Goal: Task Accomplishment & Management: Use online tool/utility

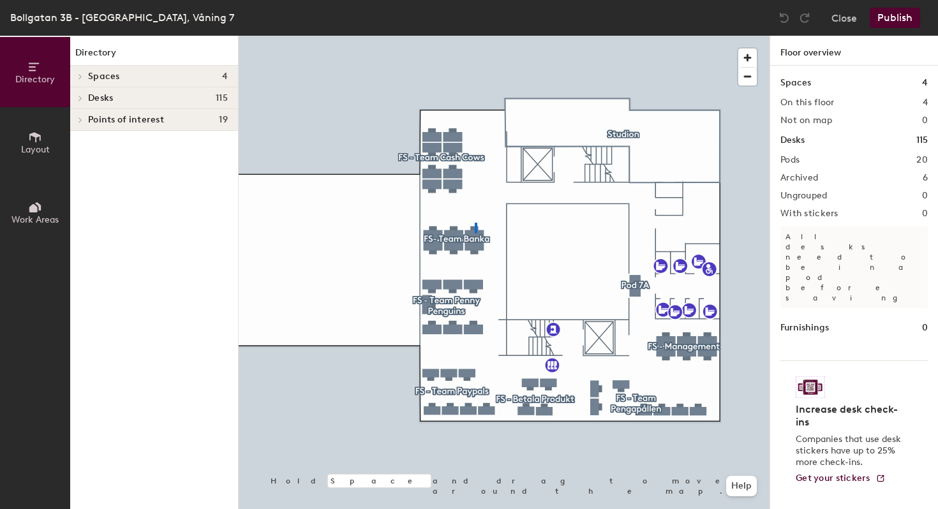
click at [475, 36] on div at bounding box center [504, 36] width 531 height 0
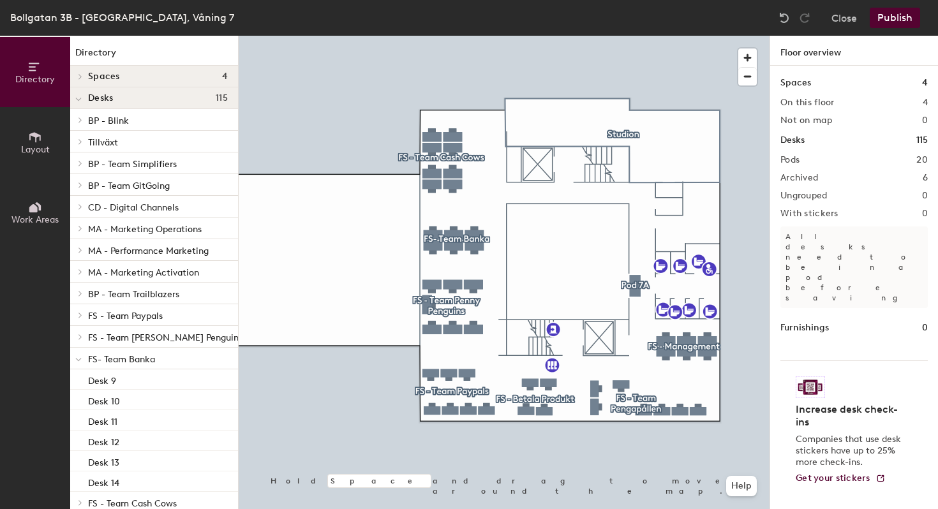
click at [474, 36] on div at bounding box center [504, 36] width 531 height 0
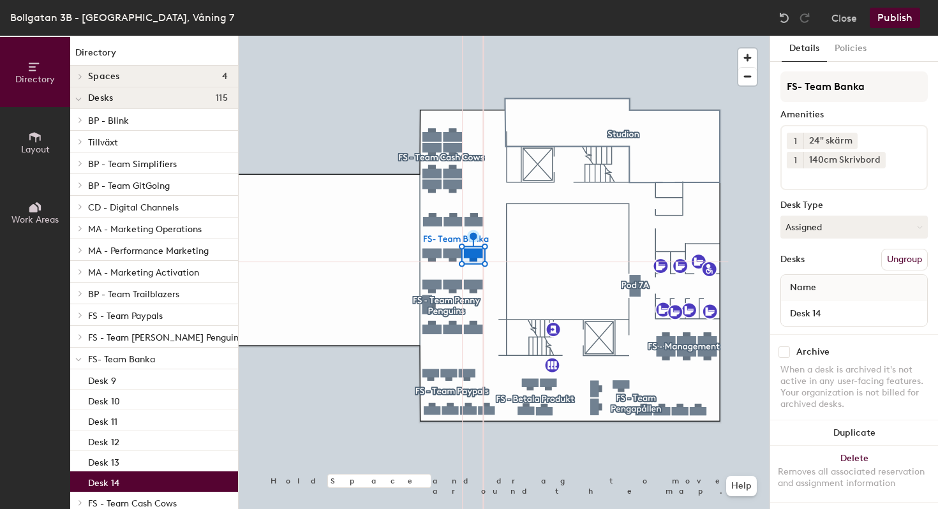
click at [34, 142] on icon at bounding box center [35, 137] width 14 height 14
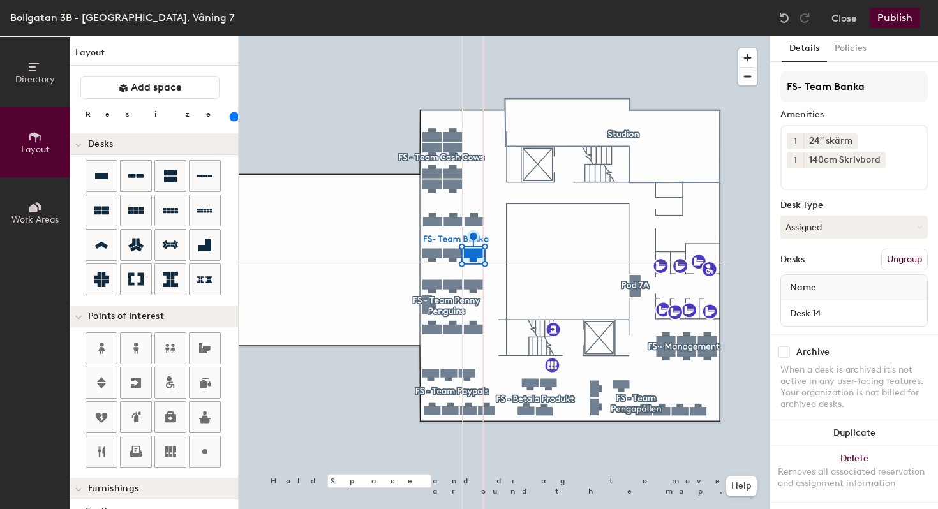
click at [430, 237] on div "Directory Layout Work Areas Layout Add space Resize Desks Points of Interest Fu…" at bounding box center [469, 272] width 938 height 473
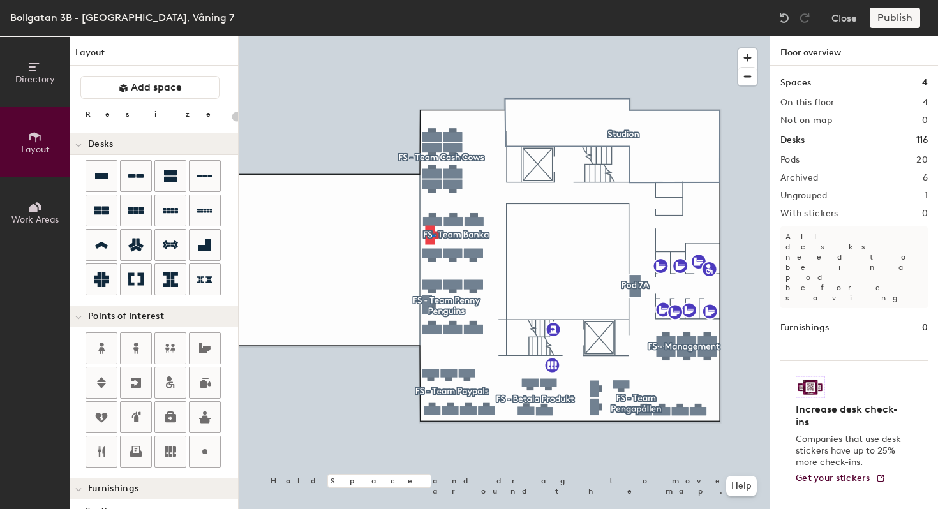
drag, startPoint x: 102, startPoint y: 177, endPoint x: 235, endPoint y: 190, distance: 134.0
click at [432, 36] on div at bounding box center [504, 36] width 531 height 0
click at [475, 36] on div at bounding box center [504, 36] width 531 height 0
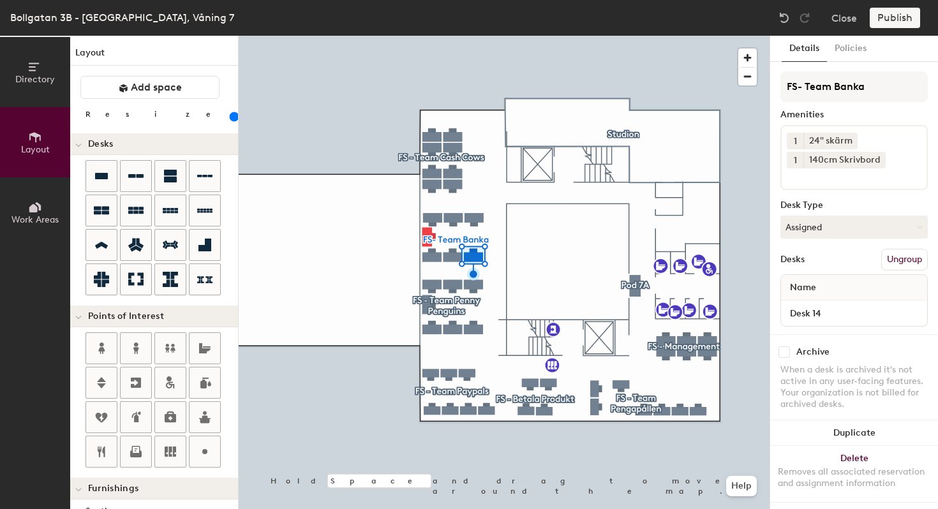
click at [896, 18] on div "Publish" at bounding box center [898, 18] width 58 height 20
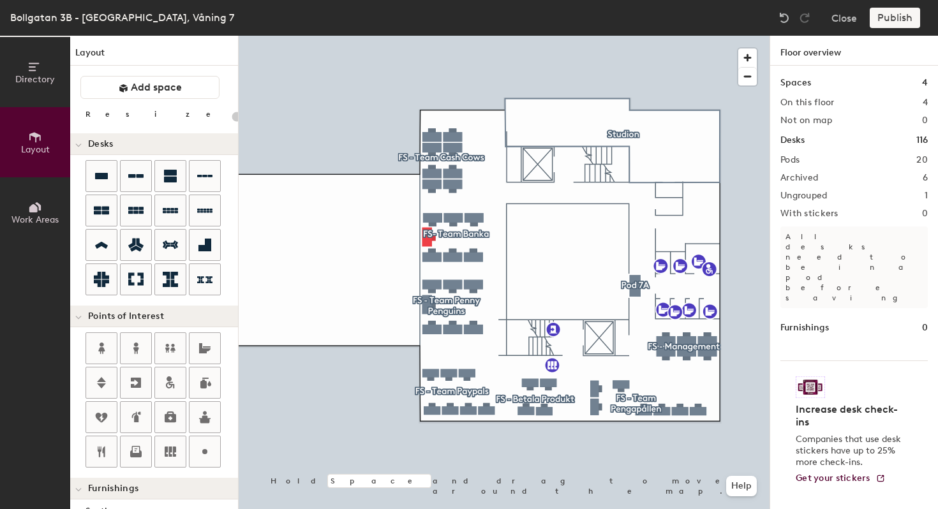
click at [896, 18] on div "Publish" at bounding box center [898, 18] width 58 height 20
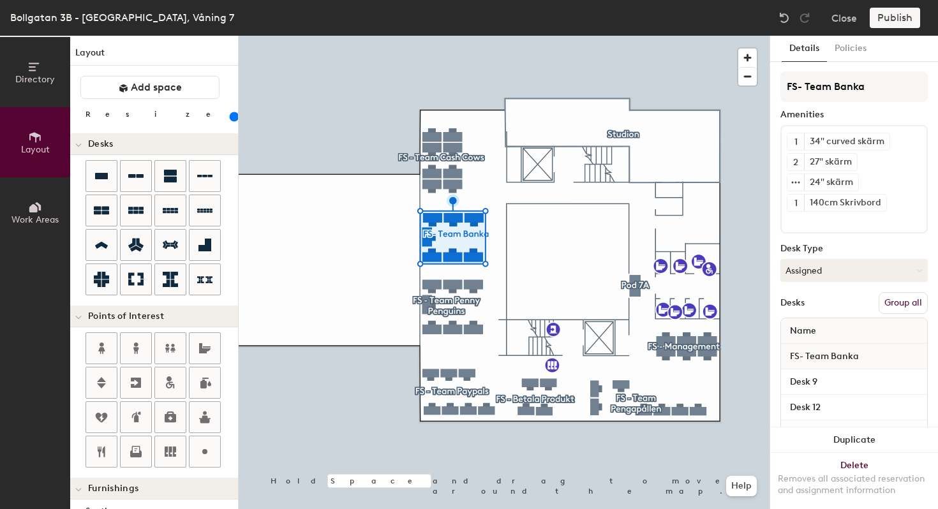
click at [892, 15] on div "Publish" at bounding box center [898, 18] width 58 height 20
click at [580, 36] on div at bounding box center [504, 36] width 531 height 0
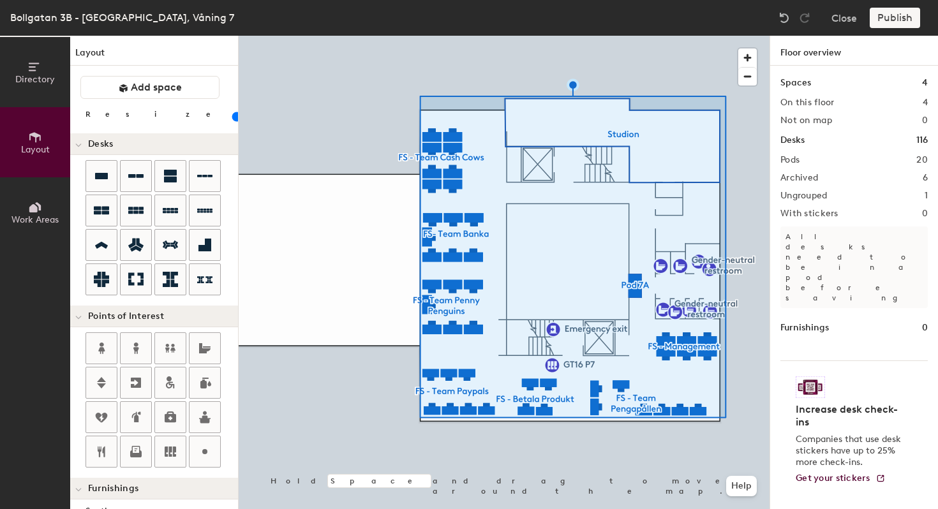
click at [517, 36] on div at bounding box center [504, 36] width 531 height 0
click at [595, 36] on div at bounding box center [504, 36] width 531 height 0
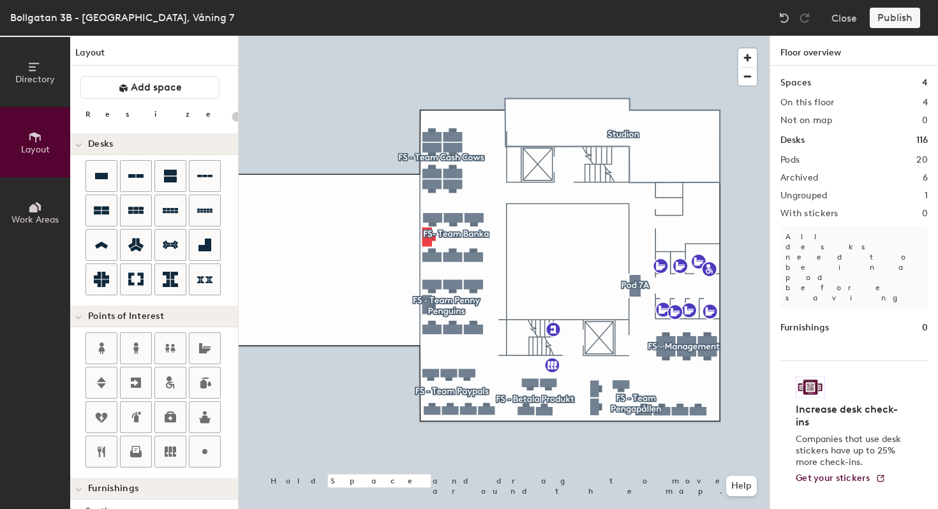
type input "20"
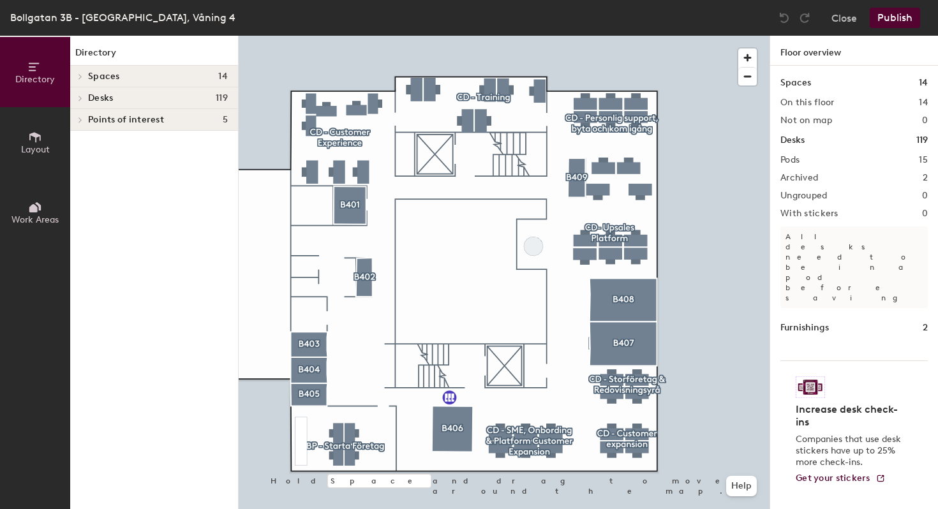
click at [30, 153] on span "Layout" at bounding box center [35, 149] width 29 height 11
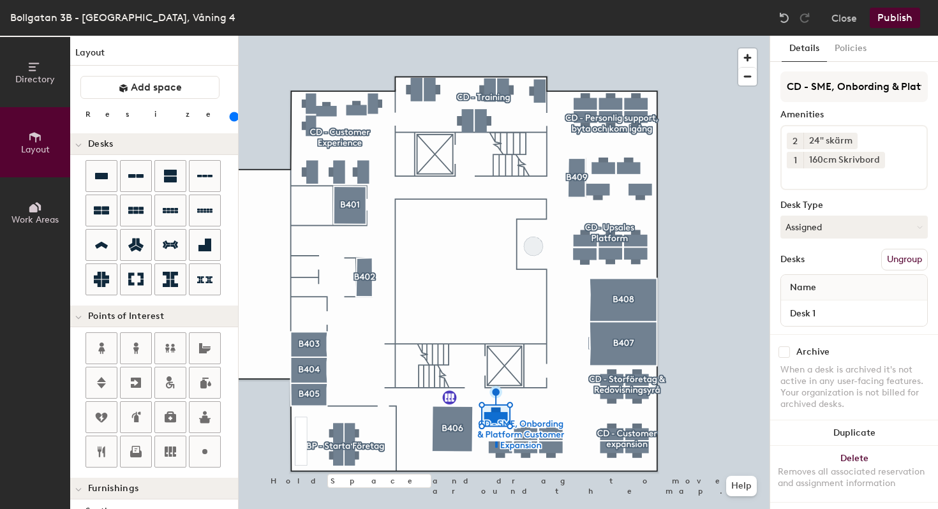
click at [495, 36] on div at bounding box center [504, 36] width 531 height 0
click at [502, 36] on div at bounding box center [504, 36] width 531 height 0
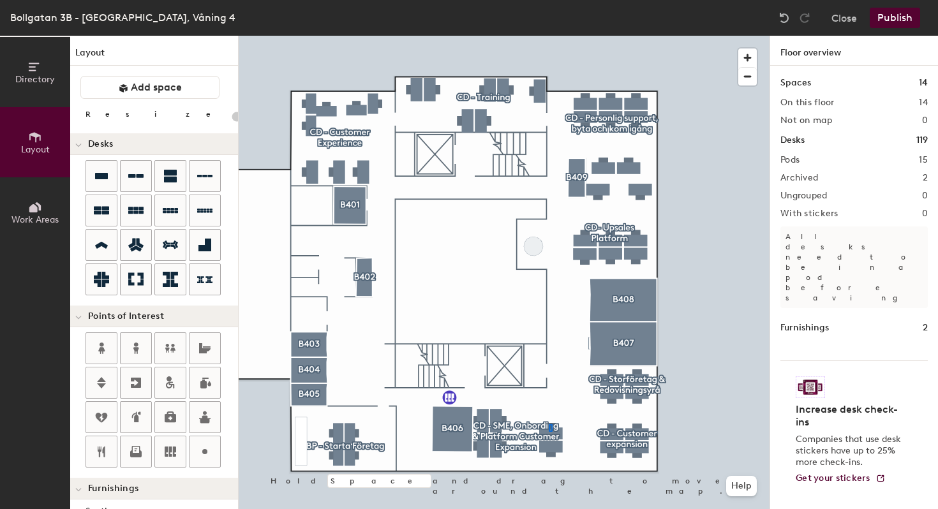
click at [549, 36] on div at bounding box center [504, 36] width 531 height 0
click at [513, 423] on div "Directory Layout Work Areas Layout Add space Resize Desks Points of Interest Fu…" at bounding box center [469, 272] width 938 height 473
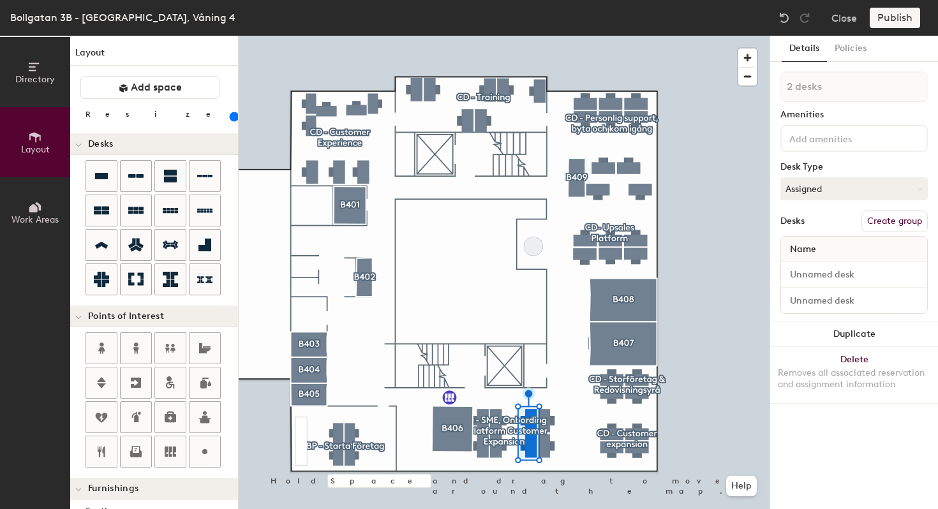
click at [579, 36] on div at bounding box center [504, 36] width 531 height 0
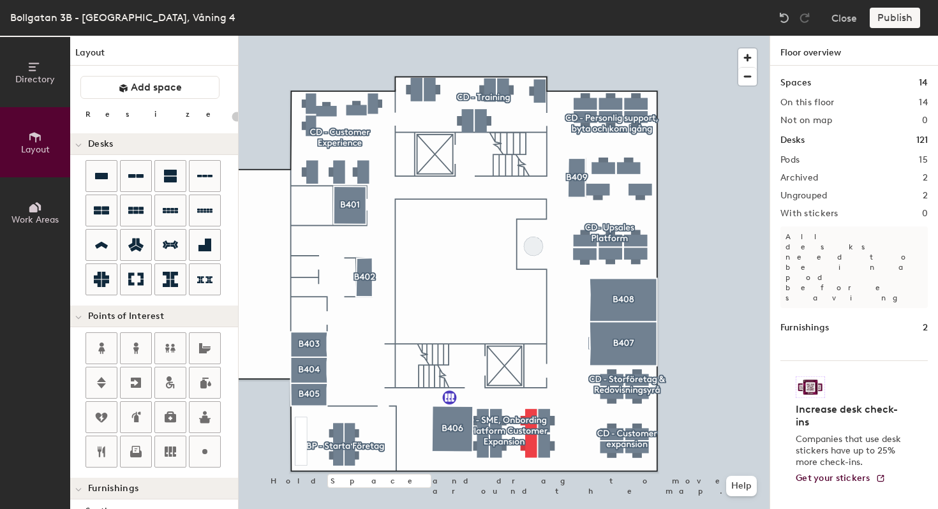
type input "20"
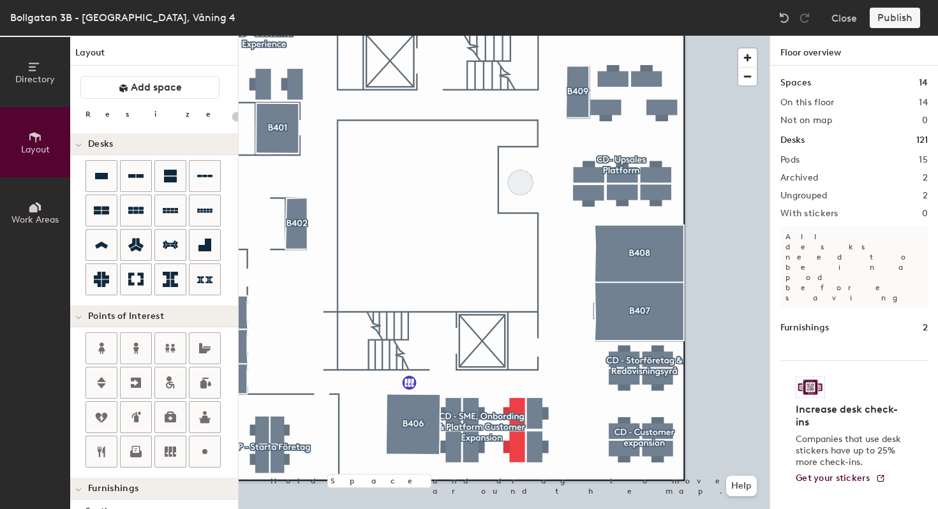
click at [899, 21] on div "Publish" at bounding box center [898, 18] width 58 height 20
click at [899, 15] on div "Publish" at bounding box center [898, 18] width 58 height 20
click at [471, 36] on div at bounding box center [504, 36] width 531 height 0
type input "20"
